Goal: Task Accomplishment & Management: Use online tool/utility

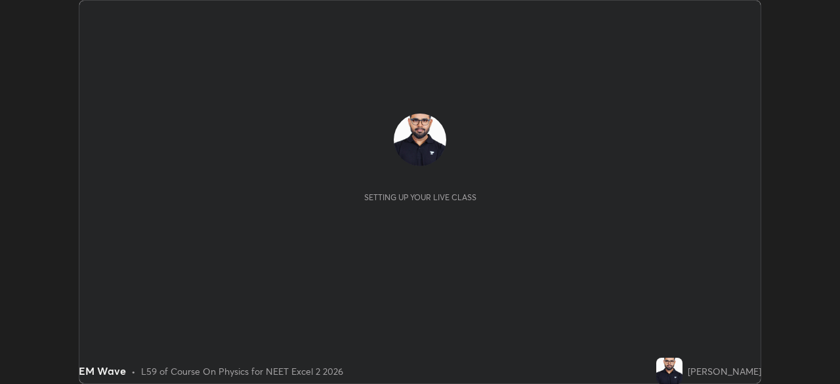
scroll to position [384, 839]
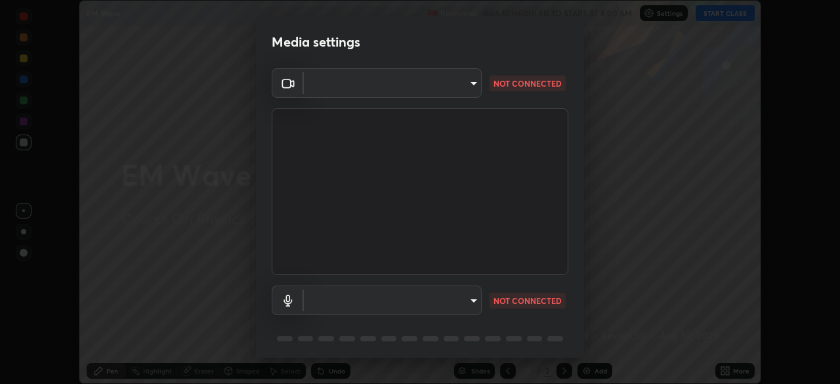
type input "f7a3972b1aa4ccc2bb278f1e0e3147348a18408e8ce32c2dd239d99c5c07823a"
type input "default"
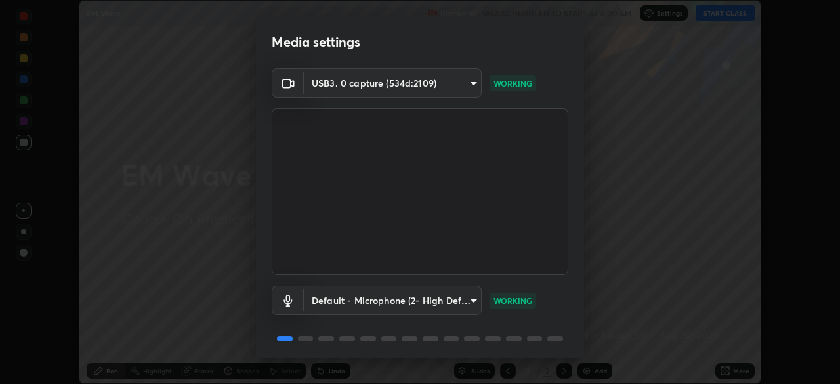
scroll to position [47, 0]
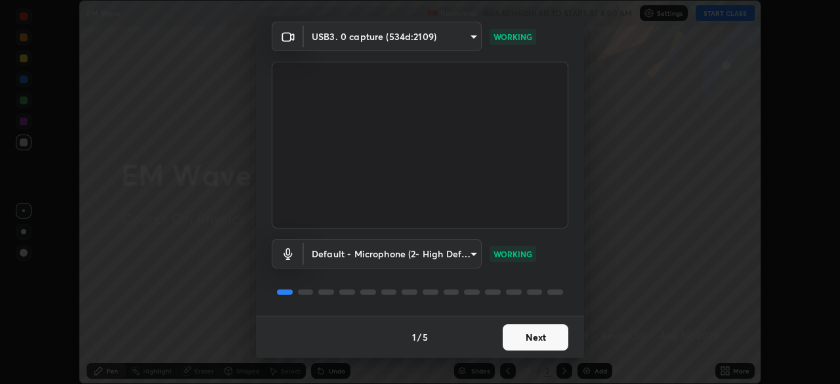
click at [521, 340] on button "Next" at bounding box center [535, 337] width 66 height 26
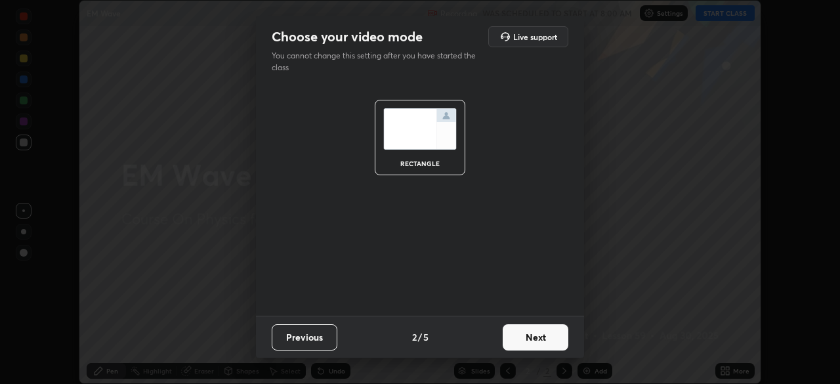
click at [526, 347] on button "Next" at bounding box center [535, 337] width 66 height 26
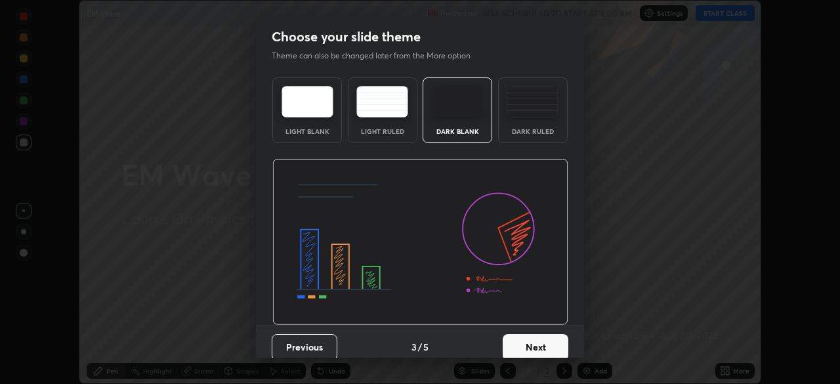
click at [529, 345] on button "Next" at bounding box center [535, 347] width 66 height 26
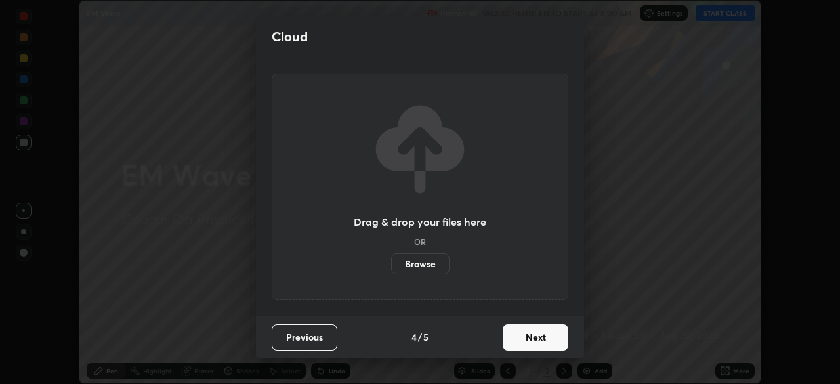
click at [529, 345] on button "Next" at bounding box center [535, 337] width 66 height 26
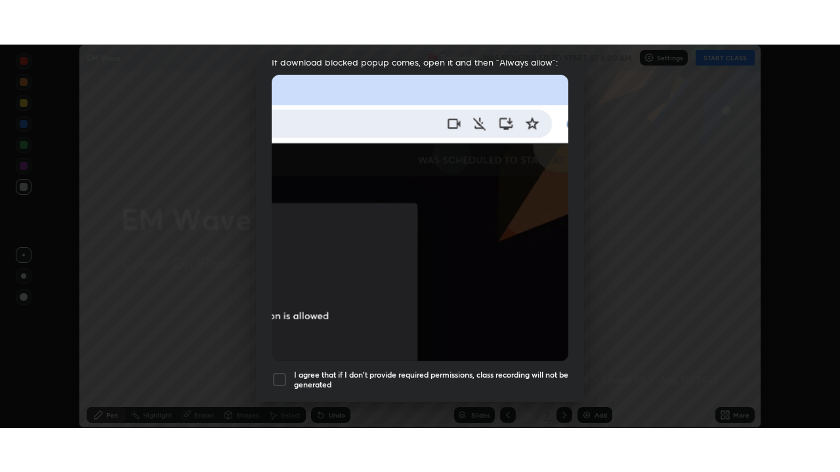
scroll to position [314, 0]
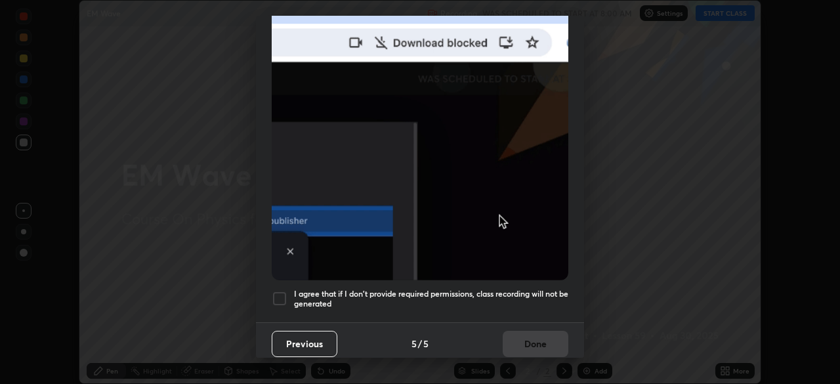
click at [281, 291] on div at bounding box center [280, 299] width 16 height 16
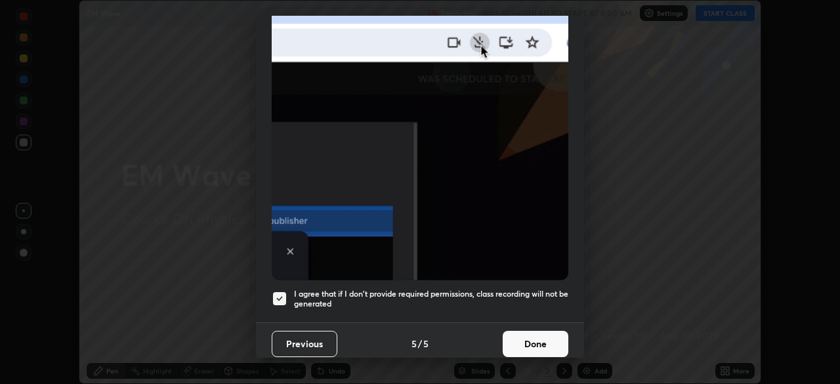
click at [525, 338] on button "Done" at bounding box center [535, 344] width 66 height 26
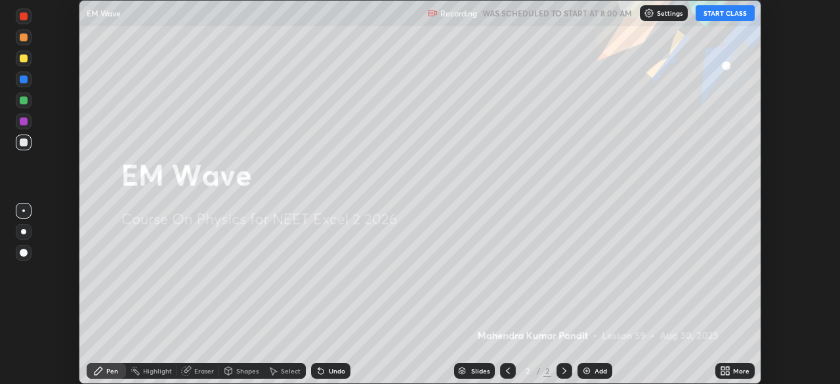
click at [722, 373] on icon at bounding box center [722, 372] width 3 height 3
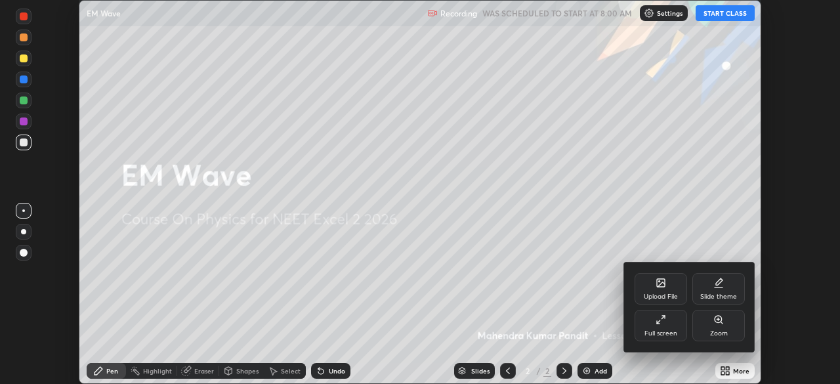
click at [661, 325] on div "Full screen" at bounding box center [660, 325] width 52 height 31
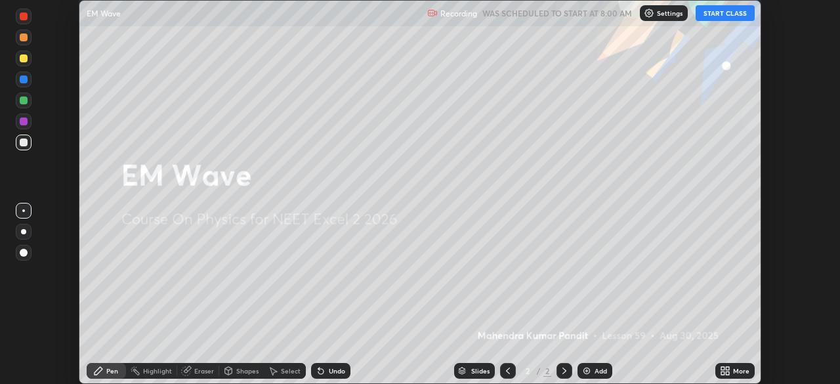
click at [724, 73] on div "Upload File Slide theme Full screen Zoom" at bounding box center [420, 192] width 840 height 384
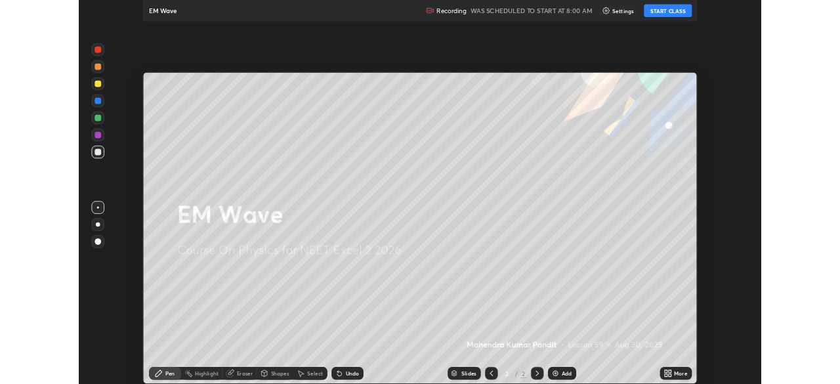
scroll to position [472, 840]
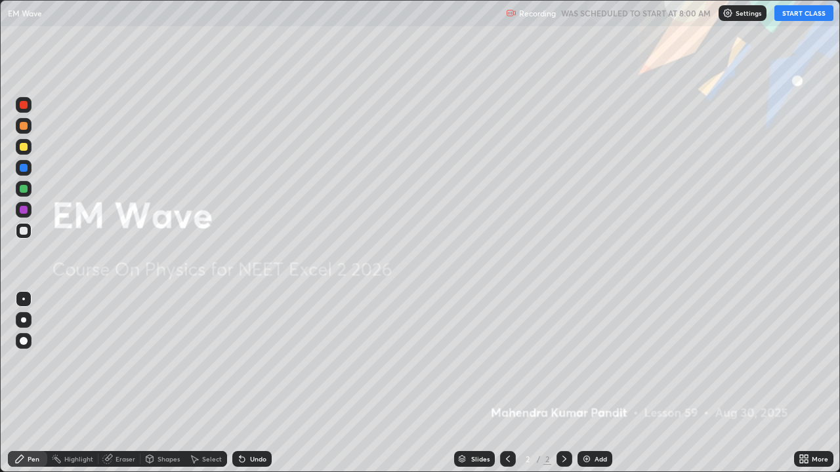
click at [804, 16] on button "START CLASS" at bounding box center [803, 13] width 59 height 16
click at [584, 383] on img at bounding box center [586, 459] width 10 height 10
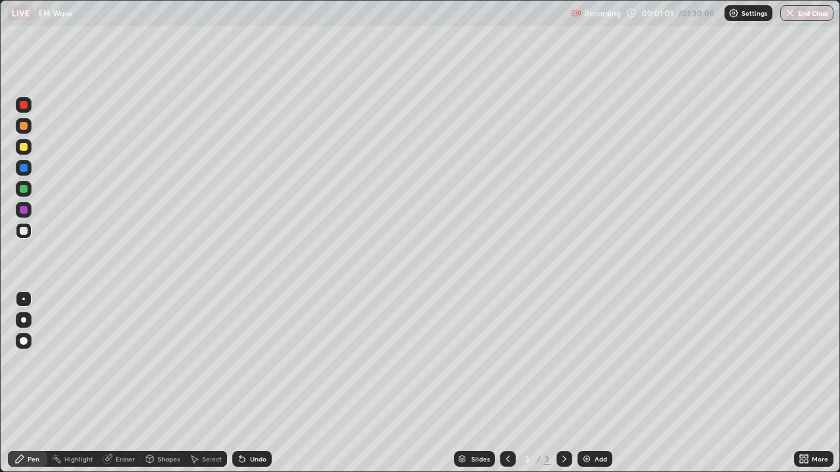
click at [26, 149] on div at bounding box center [24, 147] width 8 height 8
click at [27, 168] on div at bounding box center [24, 168] width 8 height 8
click at [245, 383] on icon at bounding box center [242, 459] width 10 height 10
click at [250, 383] on div "Undo" at bounding box center [258, 459] width 16 height 7
click at [112, 383] on icon at bounding box center [107, 459] width 10 height 10
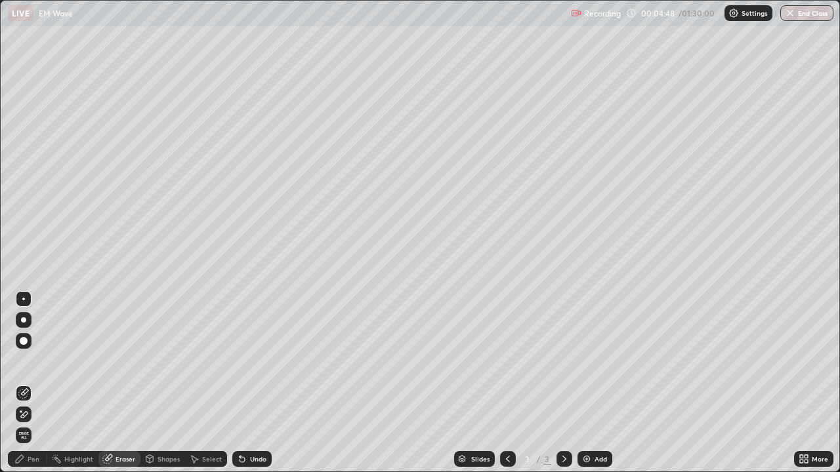
click at [39, 383] on div "Pen" at bounding box center [27, 459] width 39 height 16
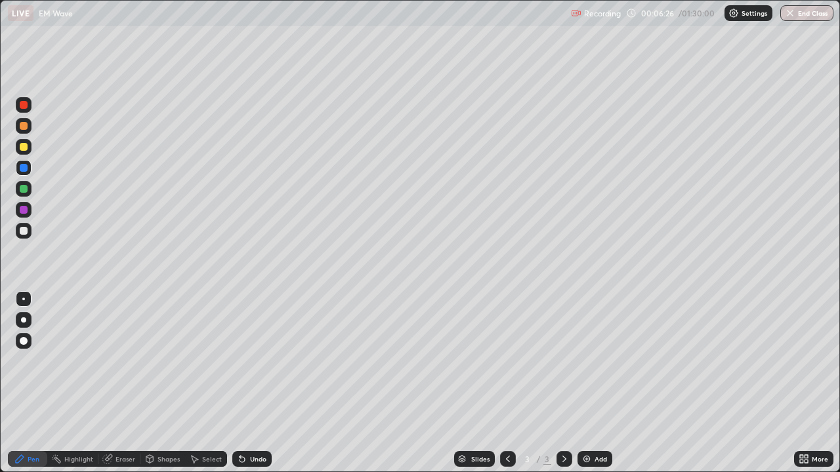
click at [245, 383] on div "Undo" at bounding box center [251, 459] width 39 height 16
click at [586, 383] on img at bounding box center [586, 459] width 10 height 10
click at [24, 147] on div at bounding box center [24, 147] width 8 height 8
click at [258, 383] on div "Undo" at bounding box center [258, 459] width 16 height 7
click at [256, 383] on div "Undo" at bounding box center [258, 459] width 16 height 7
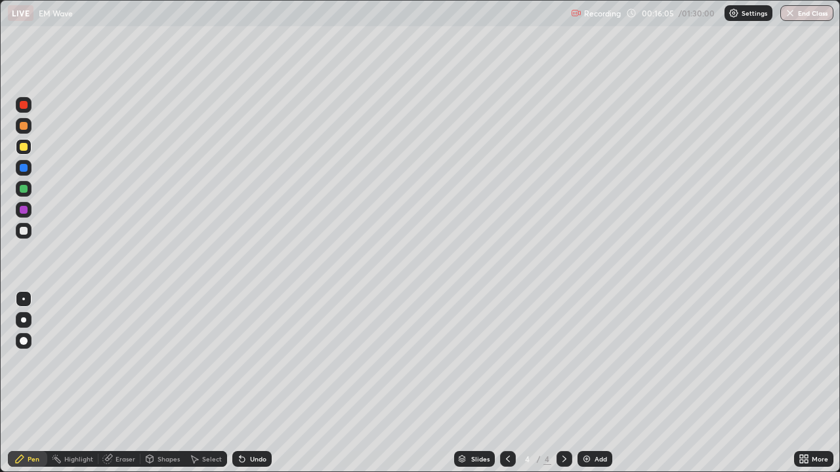
click at [256, 383] on div "Undo" at bounding box center [258, 459] width 16 height 7
click at [257, 383] on div "Undo" at bounding box center [258, 459] width 16 height 7
click at [259, 383] on div "Undo" at bounding box center [258, 459] width 16 height 7
click at [258, 383] on div "Undo" at bounding box center [258, 459] width 16 height 7
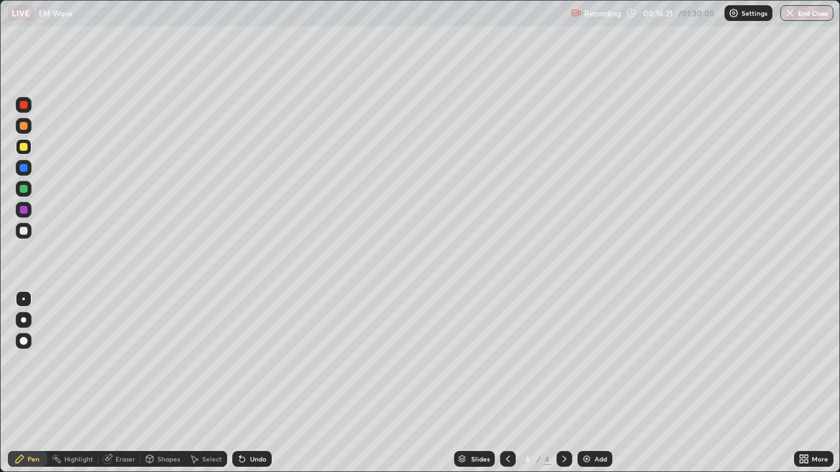
click at [258, 383] on div "Undo" at bounding box center [258, 459] width 16 height 7
click at [258, 383] on div "Undo" at bounding box center [251, 459] width 39 height 16
click at [253, 383] on div "Undo" at bounding box center [258, 459] width 16 height 7
click at [254, 383] on div "Undo" at bounding box center [258, 459] width 16 height 7
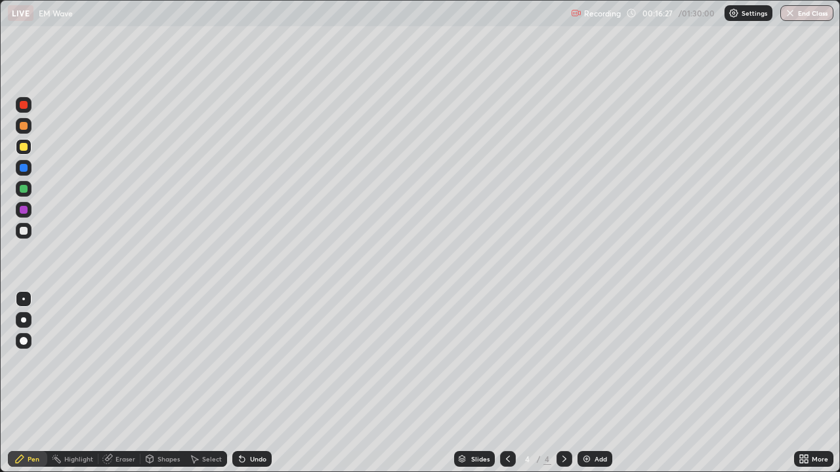
click at [254, 383] on div "Undo" at bounding box center [251, 459] width 39 height 16
click at [256, 383] on div "Undo" at bounding box center [251, 459] width 39 height 16
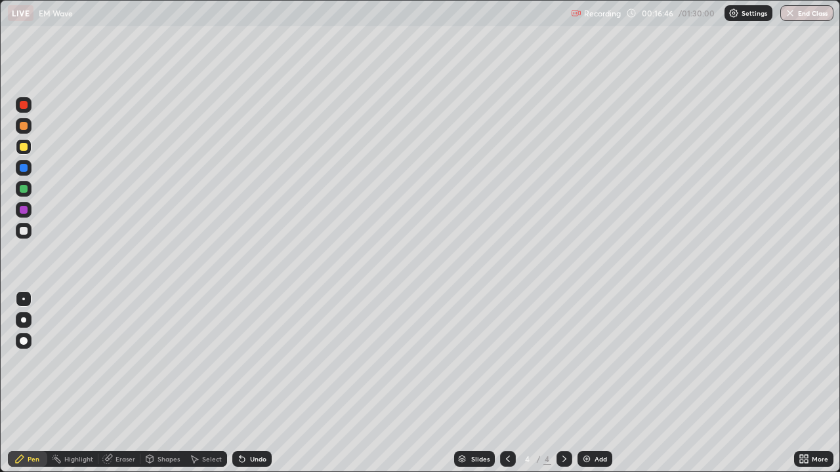
click at [24, 188] on div at bounding box center [24, 189] width 8 height 8
click at [251, 383] on div "Undo" at bounding box center [258, 459] width 16 height 7
click at [250, 383] on div "Undo" at bounding box center [258, 459] width 16 height 7
click at [115, 383] on div "Eraser" at bounding box center [125, 459] width 20 height 7
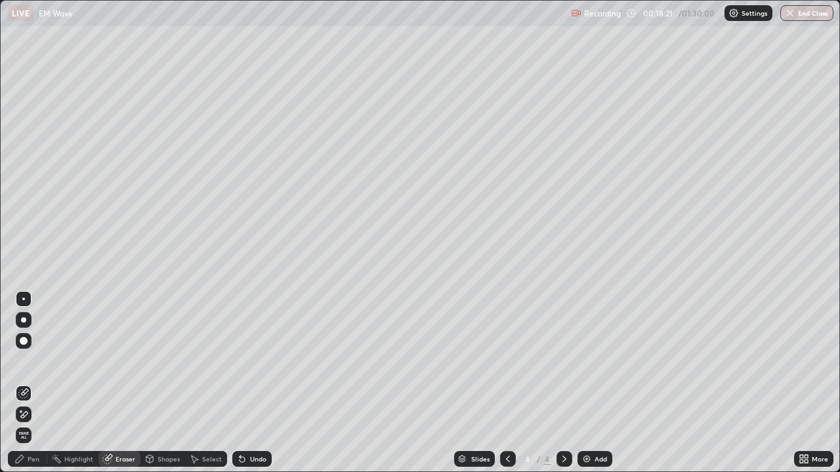
click at [39, 383] on div "Pen" at bounding box center [34, 459] width 12 height 7
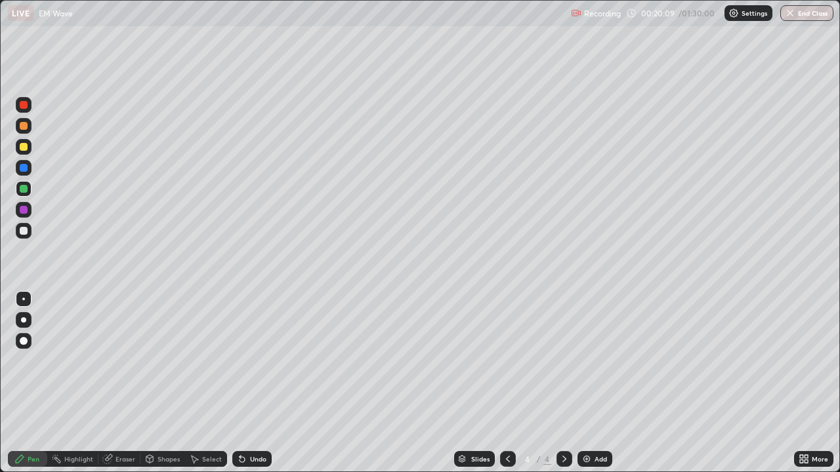
click at [247, 383] on div "Undo" at bounding box center [251, 459] width 39 height 16
click at [240, 383] on icon at bounding box center [241, 459] width 5 height 5
click at [23, 147] on div at bounding box center [24, 147] width 8 height 8
click at [255, 383] on div "Undo" at bounding box center [258, 459] width 16 height 7
click at [251, 383] on div "Undo" at bounding box center [258, 459] width 16 height 7
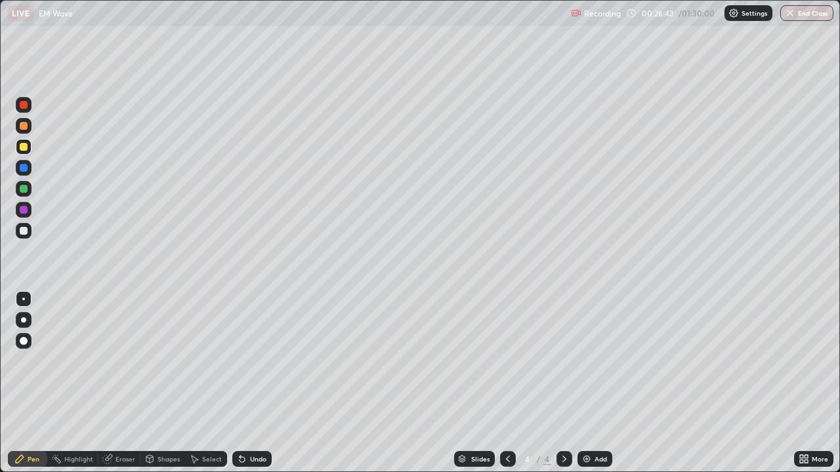
click at [24, 169] on div at bounding box center [24, 168] width 8 height 8
click at [198, 383] on icon at bounding box center [194, 459] width 10 height 10
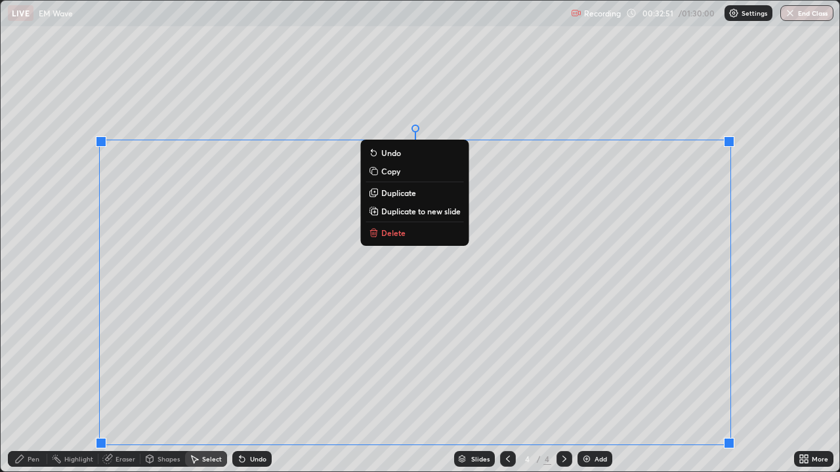
click at [435, 211] on p "Duplicate to new slide" at bounding box center [420, 211] width 79 height 10
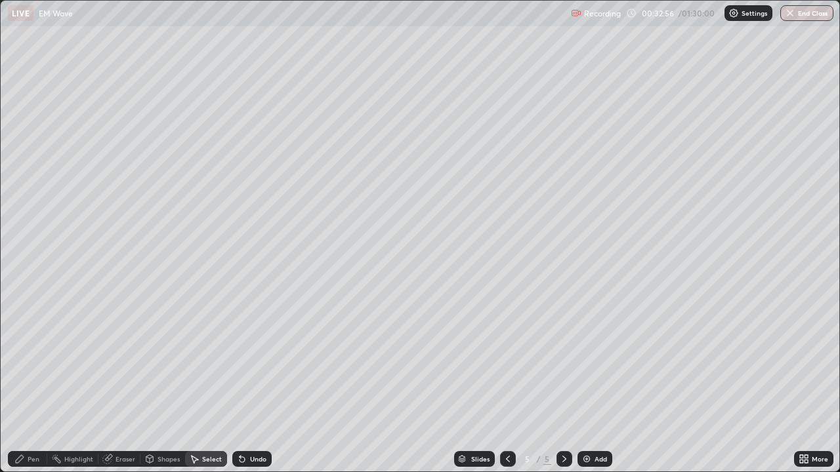
click at [109, 383] on icon at bounding box center [107, 459] width 9 height 9
click at [22, 383] on icon at bounding box center [23, 414] width 10 height 11
click at [35, 383] on div "Pen" at bounding box center [34, 459] width 12 height 7
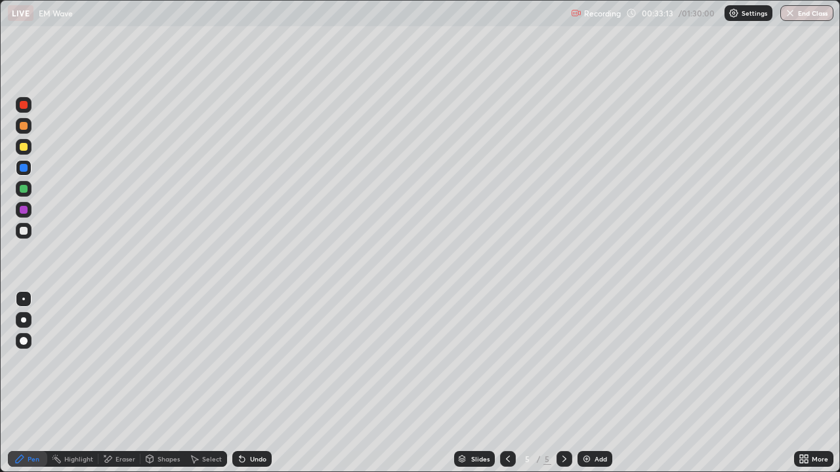
click at [241, 383] on icon at bounding box center [242, 459] width 10 height 10
click at [506, 383] on icon at bounding box center [507, 459] width 10 height 10
click at [506, 383] on icon at bounding box center [508, 459] width 4 height 7
click at [562, 383] on icon at bounding box center [564, 459] width 4 height 7
click at [563, 383] on icon at bounding box center [564, 459] width 10 height 10
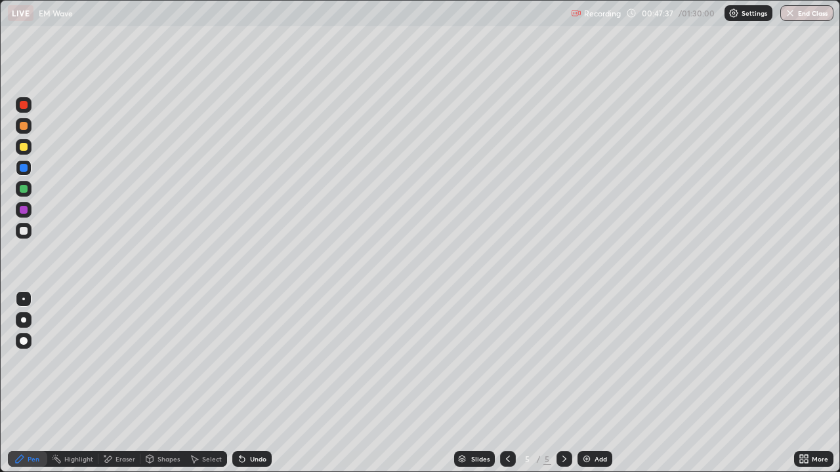
click at [587, 383] on img at bounding box center [586, 459] width 10 height 10
click at [121, 383] on div "Eraser" at bounding box center [125, 459] width 20 height 7
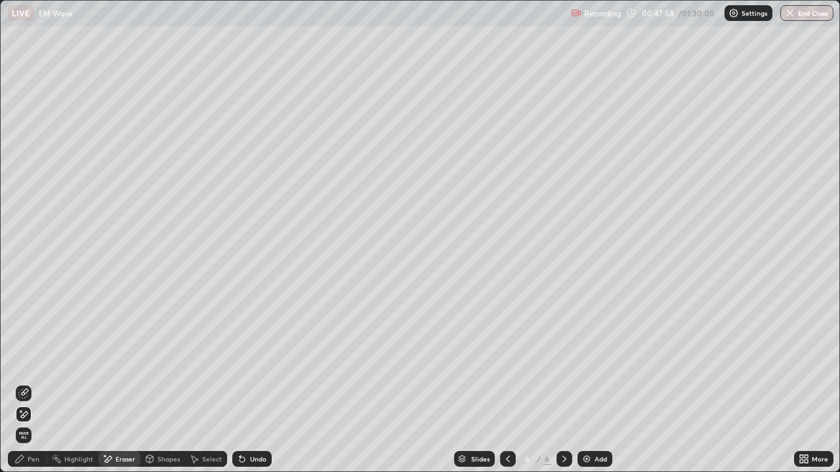
click at [36, 383] on div "Pen" at bounding box center [27, 459] width 39 height 16
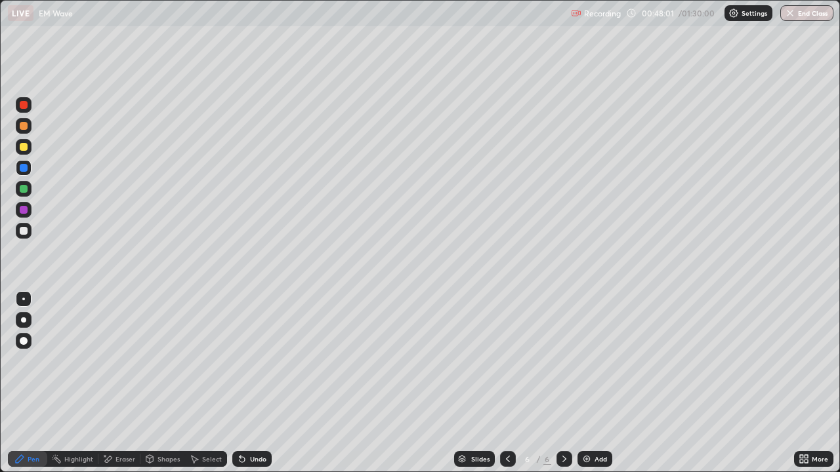
click at [125, 383] on div "Eraser" at bounding box center [125, 459] width 20 height 7
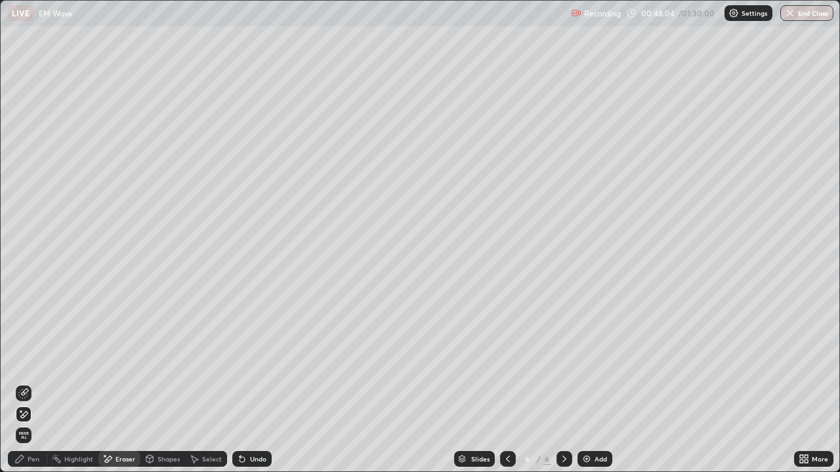
click at [33, 383] on div "Pen" at bounding box center [34, 459] width 12 height 7
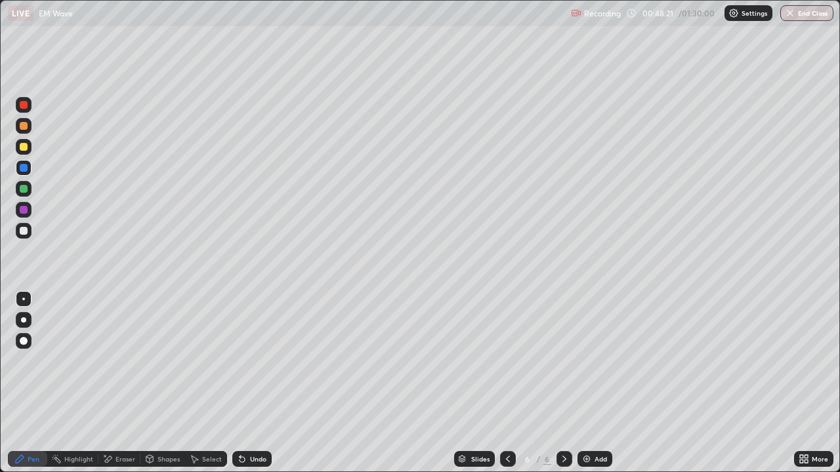
click at [256, 383] on div "Undo" at bounding box center [251, 459] width 39 height 16
click at [262, 383] on div "Undo" at bounding box center [251, 459] width 39 height 16
click at [504, 383] on icon at bounding box center [507, 459] width 10 height 10
click at [125, 383] on div "Eraser" at bounding box center [125, 459] width 20 height 7
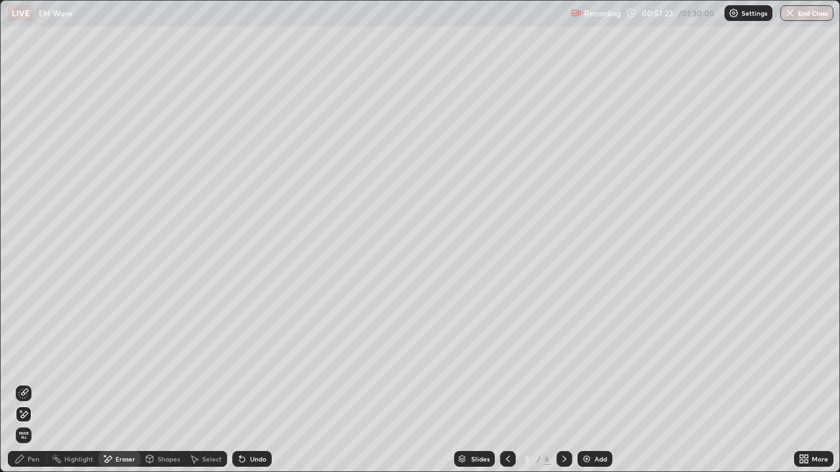
click at [583, 383] on img at bounding box center [586, 459] width 10 height 10
click at [37, 383] on div "Pen" at bounding box center [34, 459] width 12 height 7
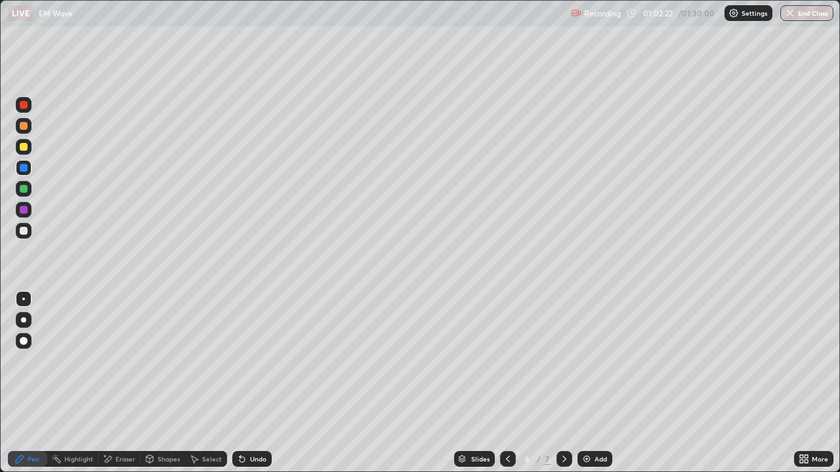
click at [254, 383] on div "Undo" at bounding box center [258, 459] width 16 height 7
click at [250, 383] on div "Undo" at bounding box center [258, 459] width 16 height 7
click at [251, 383] on div "Undo" at bounding box center [258, 459] width 16 height 7
click at [246, 383] on div "Undo" at bounding box center [251, 459] width 39 height 16
click at [254, 383] on div "Undo" at bounding box center [258, 459] width 16 height 7
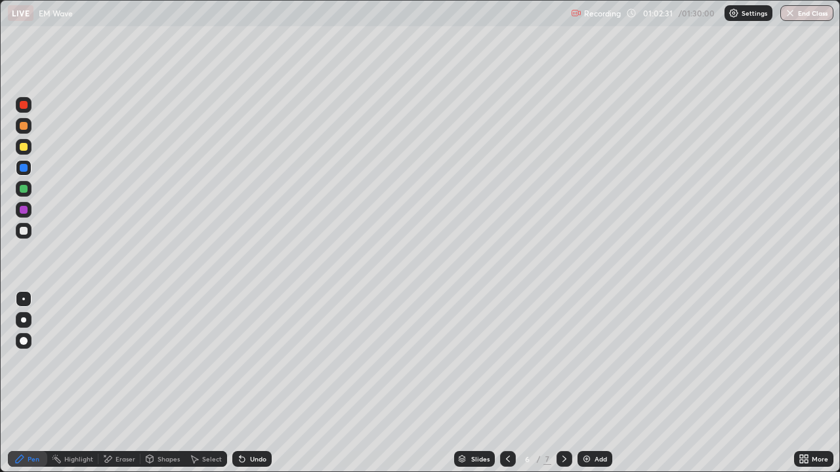
click at [247, 383] on div "Undo" at bounding box center [251, 459] width 39 height 16
click at [583, 383] on img at bounding box center [586, 459] width 10 height 10
click at [26, 150] on div at bounding box center [24, 147] width 8 height 8
click at [237, 383] on icon at bounding box center [242, 459] width 10 height 10
click at [240, 383] on icon at bounding box center [241, 459] width 5 height 5
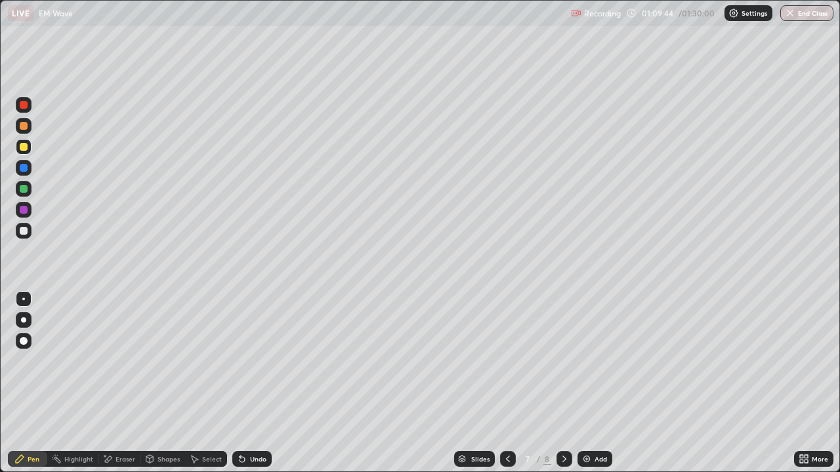
click at [245, 383] on icon at bounding box center [242, 459] width 10 height 10
click at [245, 383] on div "Undo" at bounding box center [251, 459] width 39 height 16
click at [114, 383] on div "Eraser" at bounding box center [119, 459] width 42 height 16
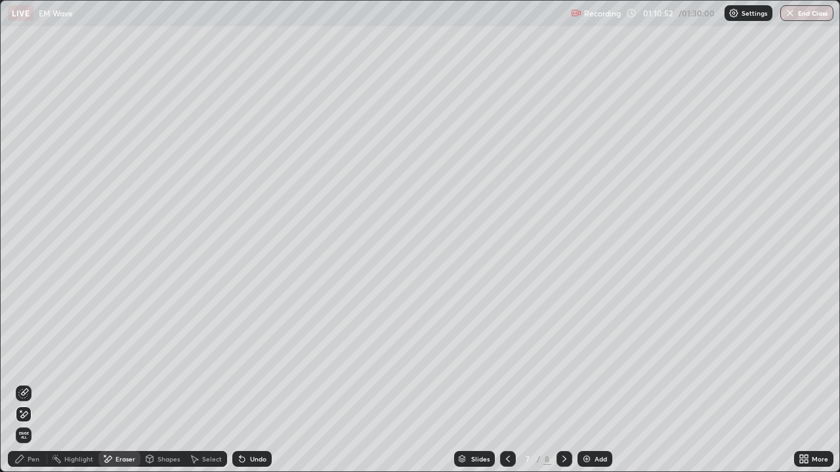
click at [33, 383] on div "Pen" at bounding box center [34, 459] width 12 height 7
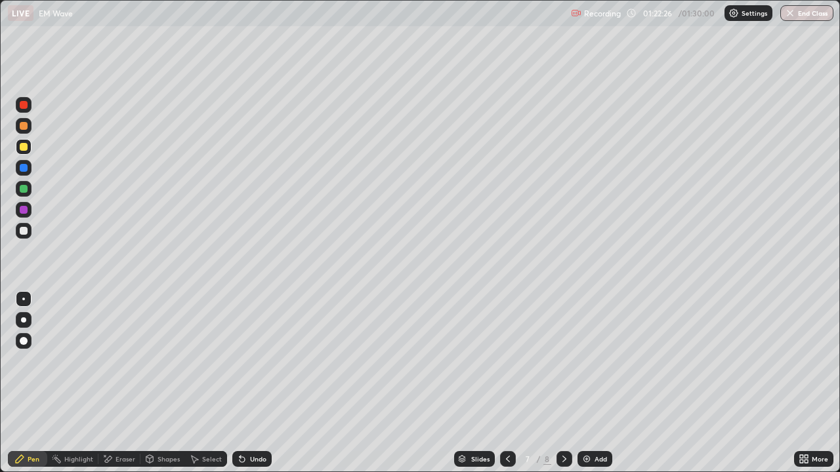
click at [802, 383] on icon at bounding box center [801, 461] width 3 height 3
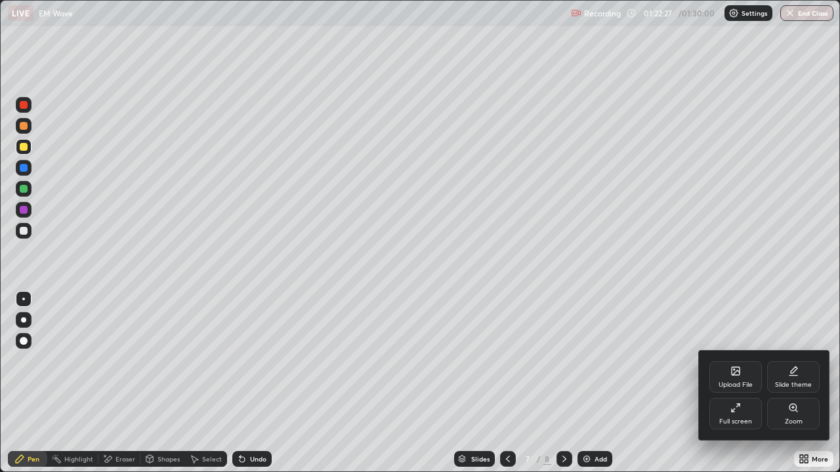
click at [737, 383] on div "Full screen" at bounding box center [735, 421] width 33 height 7
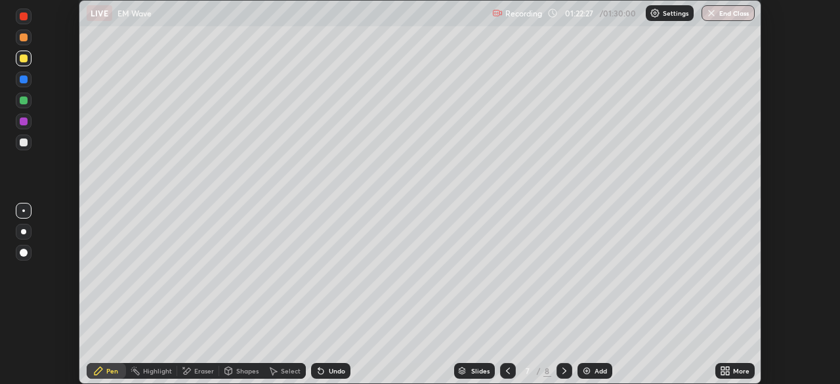
scroll to position [65206, 64750]
click at [726, 15] on button "End Class" at bounding box center [727, 13] width 53 height 16
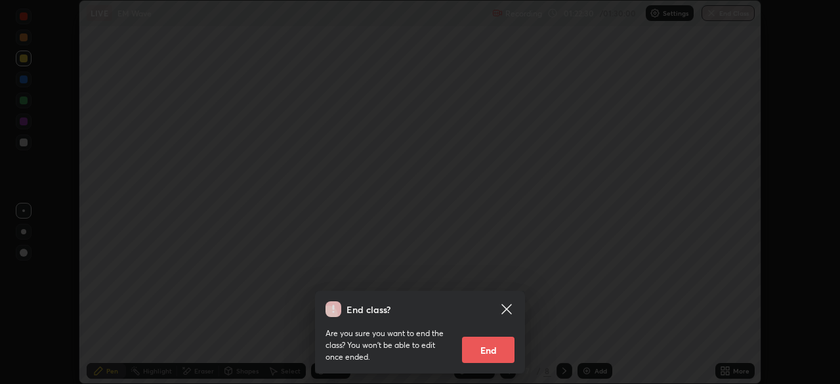
click at [495, 352] on button "End" at bounding box center [488, 349] width 52 height 26
